Goal: Entertainment & Leisure: Consume media (video, audio)

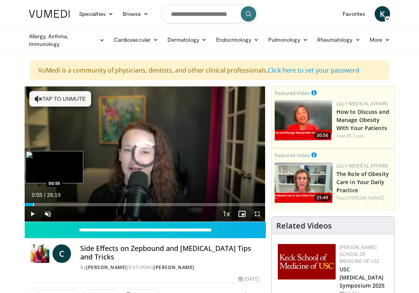
click at [33, 203] on div "Progress Bar" at bounding box center [33, 204] width 1 height 3
click at [47, 205] on div "Progress Bar" at bounding box center [47, 204] width 1 height 3
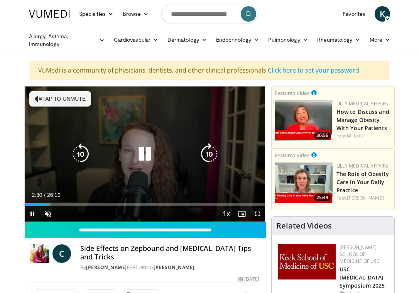
click at [44, 96] on button "Tap to unmute" at bounding box center [60, 98] width 62 height 15
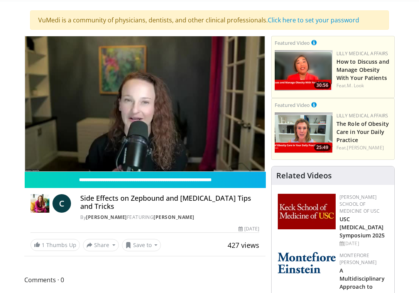
scroll to position [41, 0]
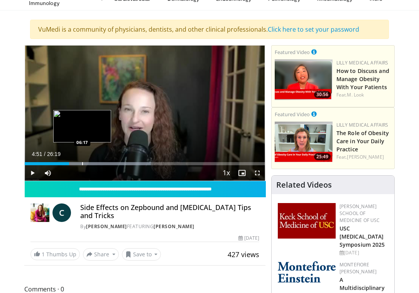
click at [82, 163] on div "Progress Bar" at bounding box center [82, 163] width 1 height 3
click at [96, 163] on div "Progress Bar" at bounding box center [96, 163] width 1 height 3
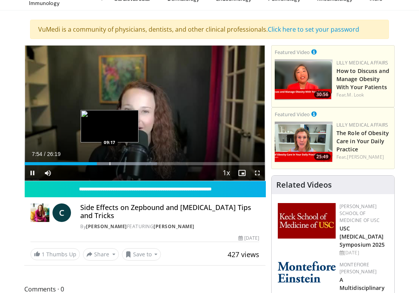
click at [110, 161] on div "Loaded : 55.09% 07:54 09:17" at bounding box center [145, 161] width 240 height 7
click at [126, 164] on div "Progress Bar" at bounding box center [126, 163] width 1 height 3
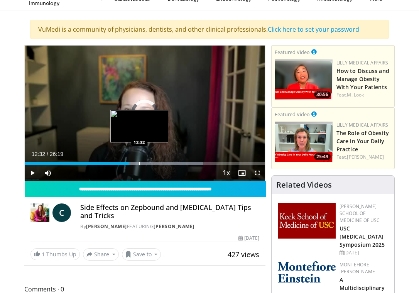
click at [139, 162] on div "Progress Bar" at bounding box center [139, 163] width 1 height 3
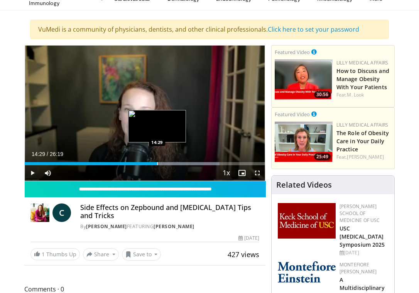
click at [157, 163] on div "Progress Bar" at bounding box center [157, 163] width 1 height 3
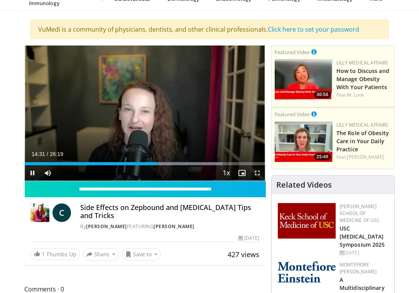
click at [32, 172] on span "Video Player" at bounding box center [32, 172] width 15 height 15
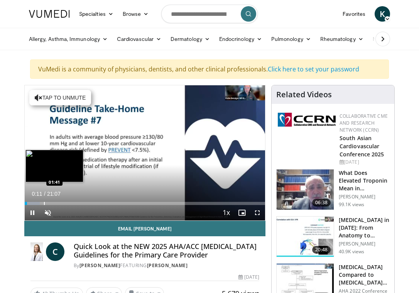
click at [44, 203] on div "Progress Bar" at bounding box center [44, 203] width 1 height 3
